Goal: Task Accomplishment & Management: Manage account settings

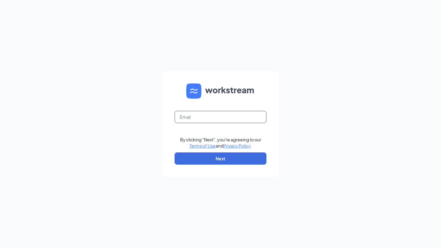
click at [188, 116] on input "text" at bounding box center [220, 117] width 92 height 12
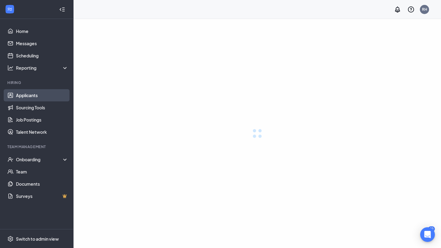
click at [32, 96] on link "Applicants" at bounding box center [42, 95] width 52 height 12
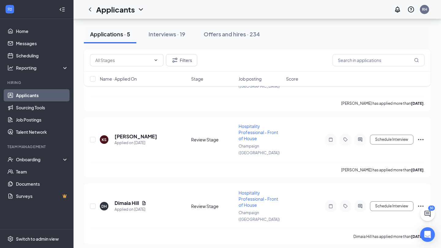
scroll to position [175, 0]
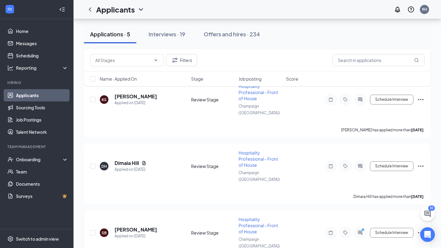
click at [418, 230] on icon "Ellipses" at bounding box center [420, 233] width 7 height 7
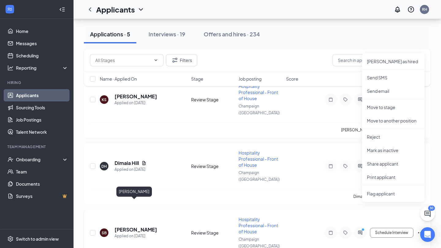
click at [128, 227] on h5 "[PERSON_NAME]" at bounding box center [135, 230] width 43 height 7
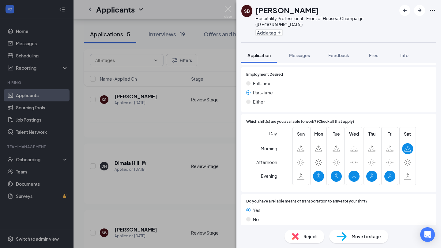
scroll to position [308, 0]
click at [299, 235] on div "Reject" at bounding box center [304, 236] width 40 height 13
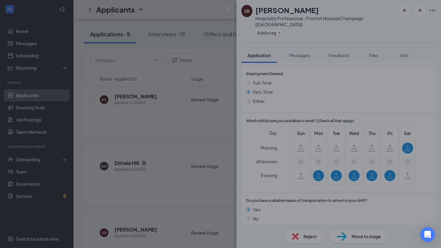
scroll to position [306, 0]
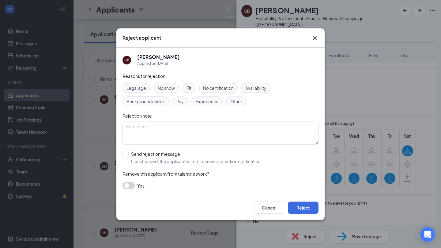
click at [263, 89] on span "Availability" at bounding box center [255, 88] width 21 height 7
click at [301, 205] on button "Reject" at bounding box center [303, 208] width 31 height 12
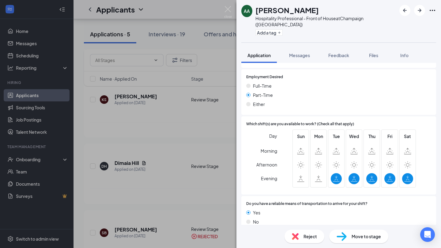
scroll to position [306, 0]
click at [296, 239] on img at bounding box center [295, 236] width 7 height 7
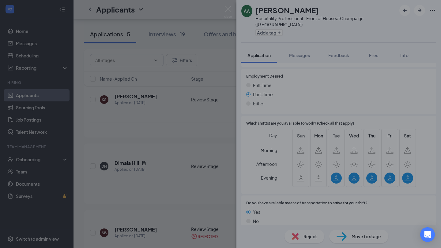
scroll to position [306, 0]
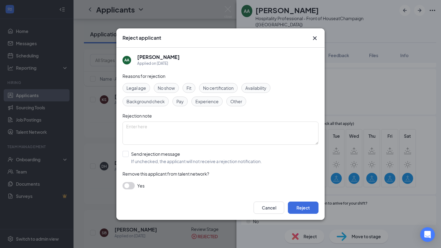
click at [252, 88] on span "Availability" at bounding box center [255, 88] width 21 height 7
click at [302, 204] on button "Reject" at bounding box center [303, 208] width 31 height 12
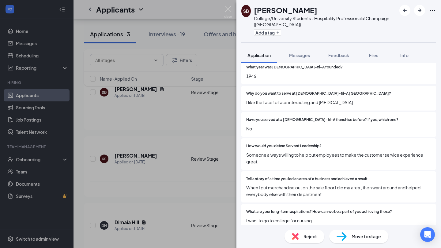
scroll to position [99, 0]
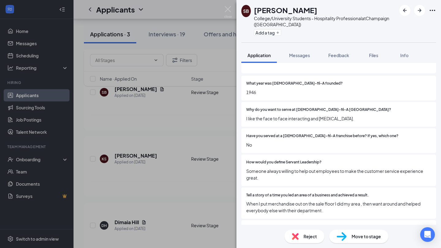
click at [356, 239] on span "Move to stage" at bounding box center [365, 236] width 29 height 7
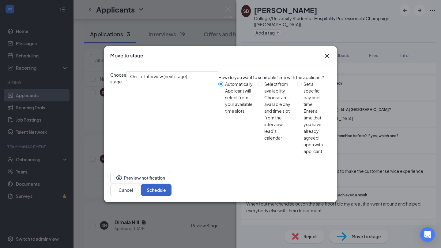
click at [171, 184] on button "Schedule" at bounding box center [156, 190] width 31 height 12
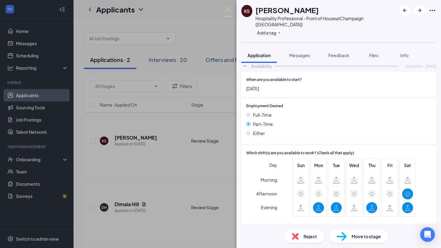
scroll to position [308, 0]
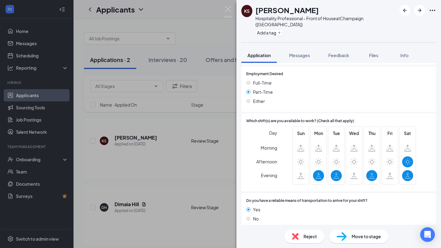
click at [310, 238] on span "Reject" at bounding box center [309, 236] width 13 height 7
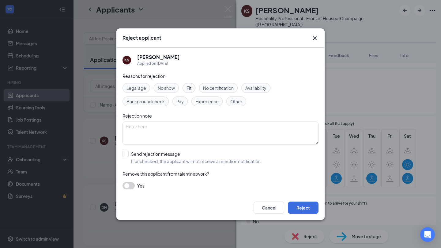
click at [262, 88] on span "Availability" at bounding box center [255, 88] width 21 height 7
click at [314, 209] on button "Reject" at bounding box center [303, 208] width 31 height 12
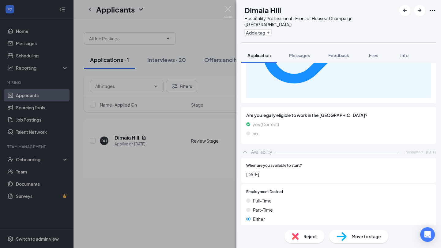
scroll to position [338, 0]
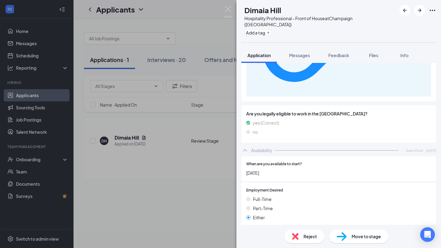
click at [301, 234] on div "Reject" at bounding box center [304, 236] width 40 height 13
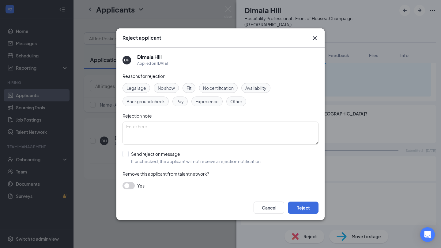
click at [252, 90] on span "Availability" at bounding box center [255, 88] width 21 height 7
click at [303, 209] on button "Reject" at bounding box center [303, 208] width 31 height 12
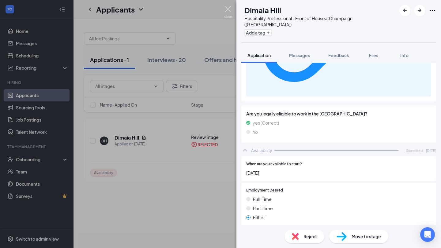
click at [228, 6] on img at bounding box center [228, 12] width 8 height 12
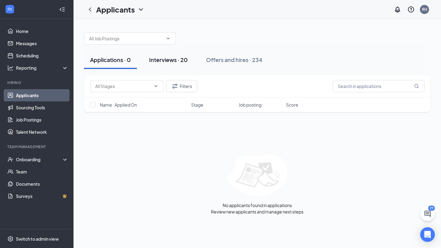
click at [179, 60] on div "Interviews · 20" at bounding box center [168, 60] width 39 height 8
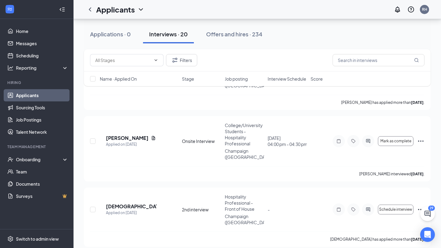
scroll to position [1077, 0]
